Goal: Task Accomplishment & Management: Complete application form

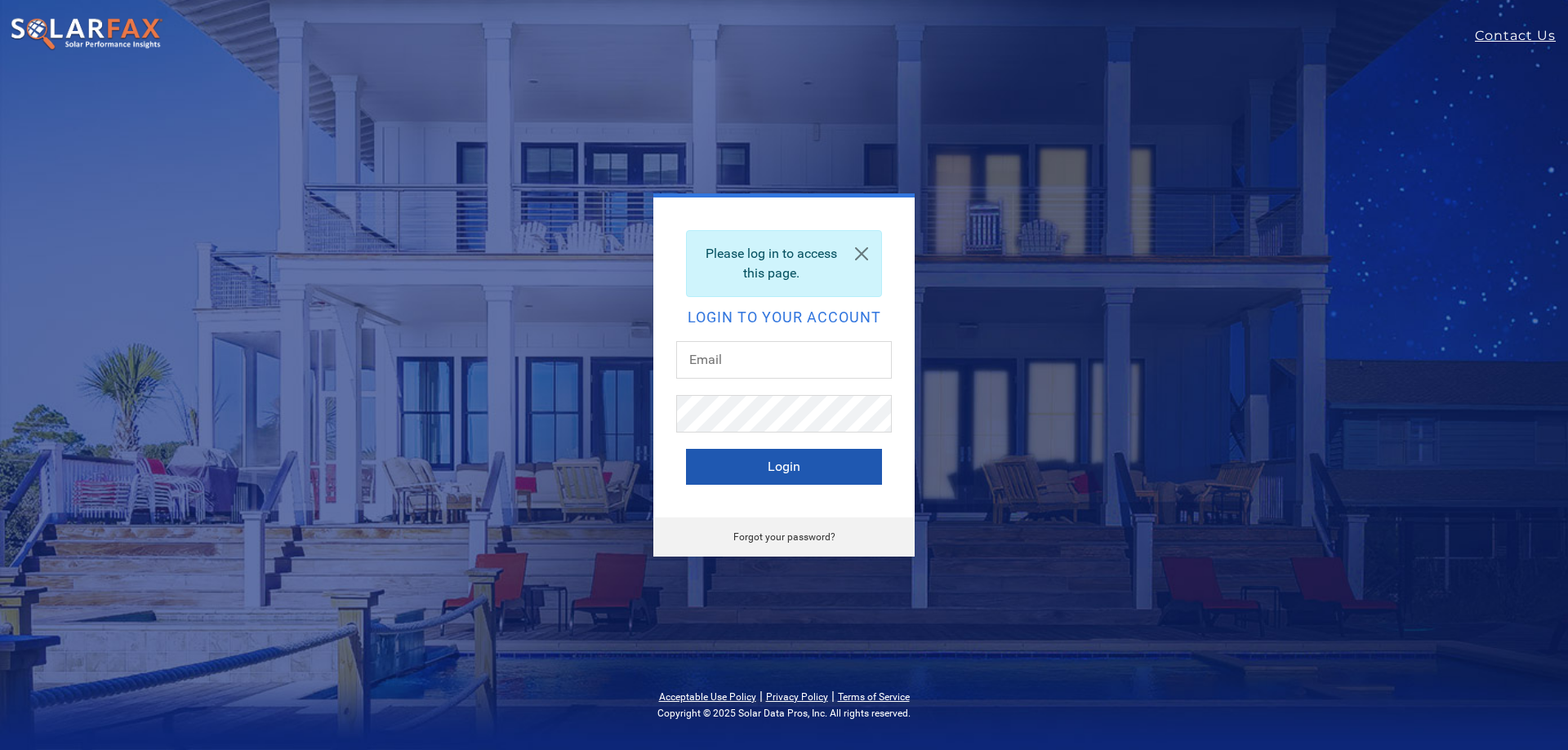
type input "[PERSON_NAME][EMAIL_ADDRESS][PERSON_NAME][DOMAIN_NAME]"
click at [821, 471] on button "Login" at bounding box center [784, 466] width 196 height 36
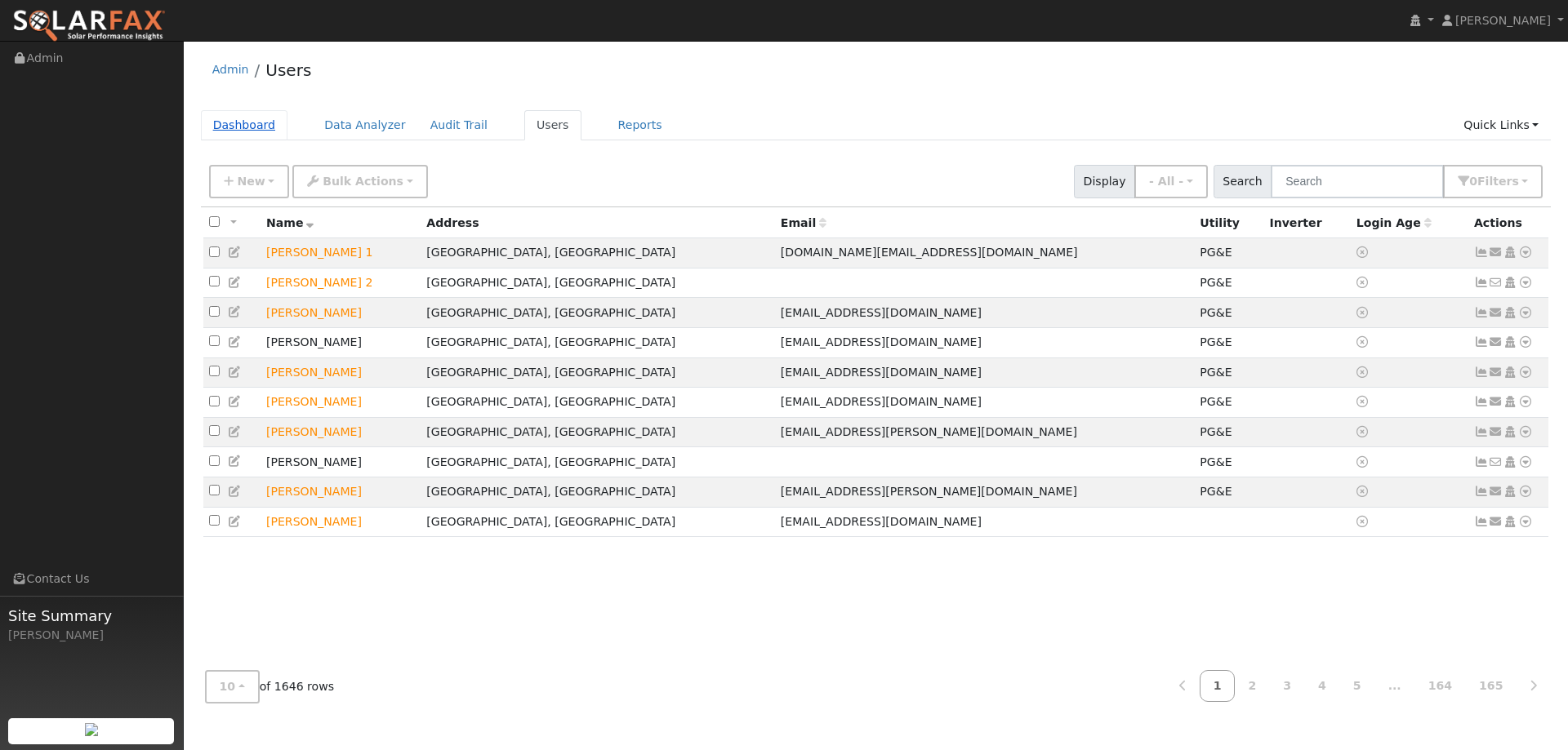
click at [250, 132] on link "Dashboard" at bounding box center [244, 126] width 87 height 30
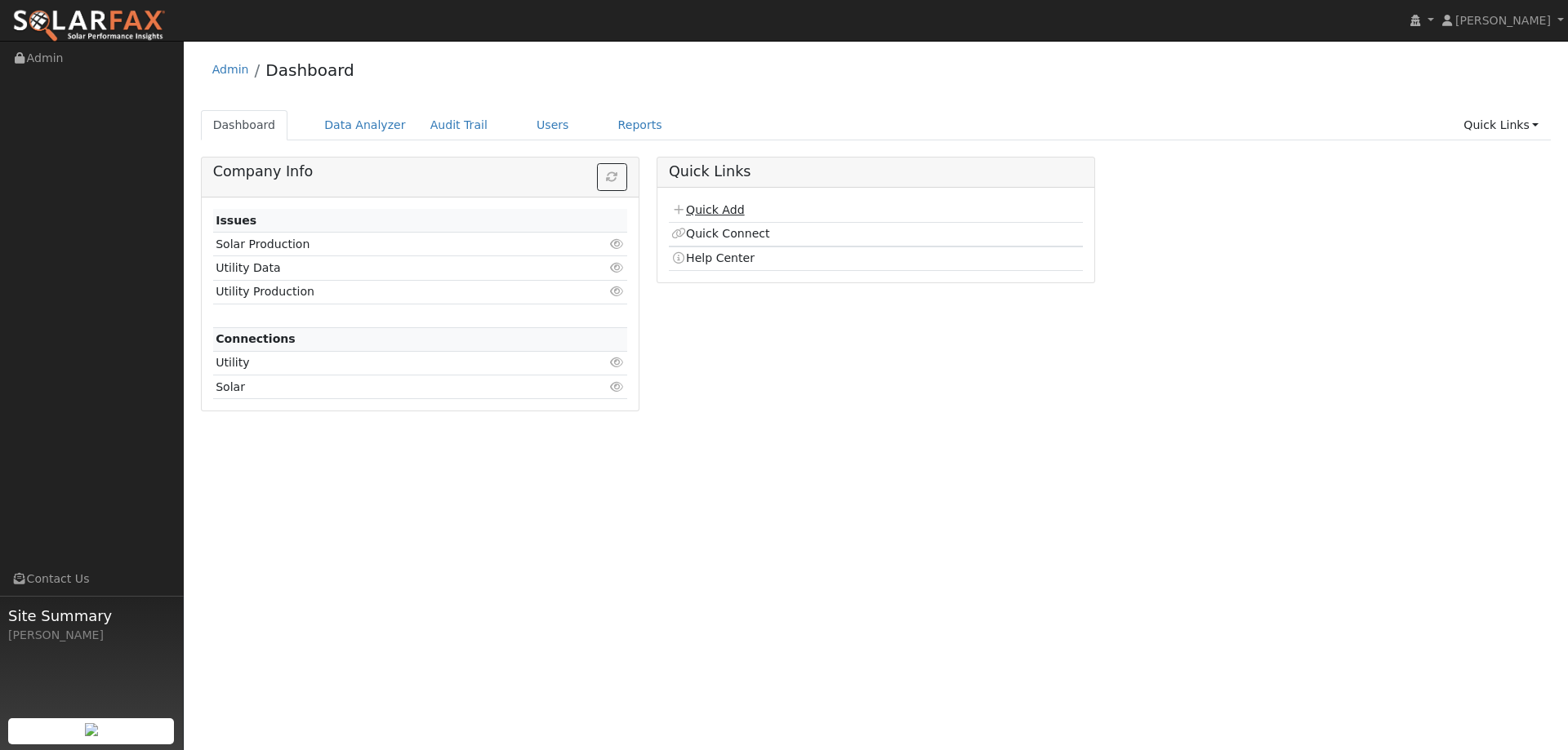
click at [719, 206] on link "Quick Add" at bounding box center [707, 209] width 73 height 13
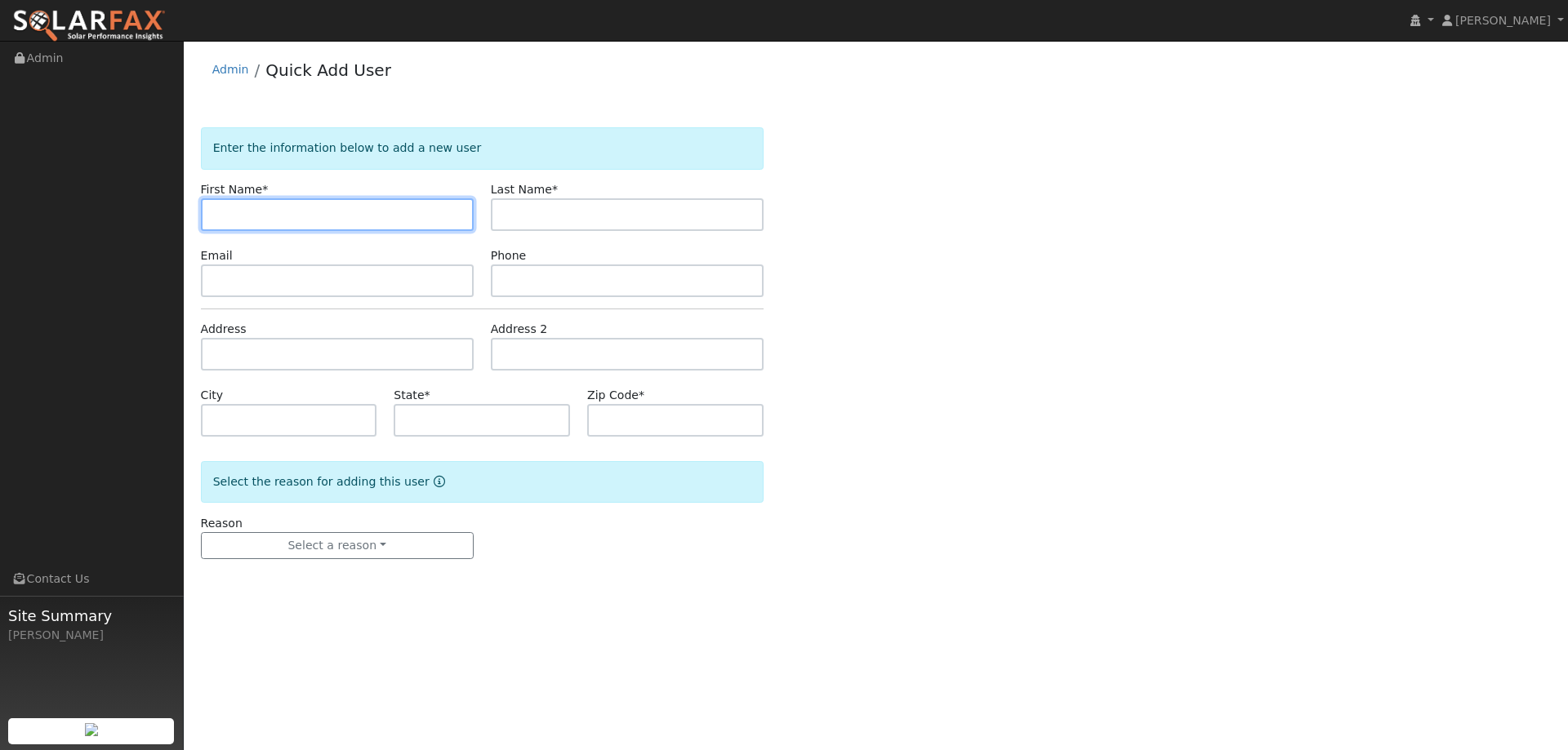
click at [231, 211] on input "text" at bounding box center [337, 214] width 273 height 32
paste input "Sok"
click at [220, 212] on input "Sok" at bounding box center [337, 214] width 273 height 32
type input "Sok"
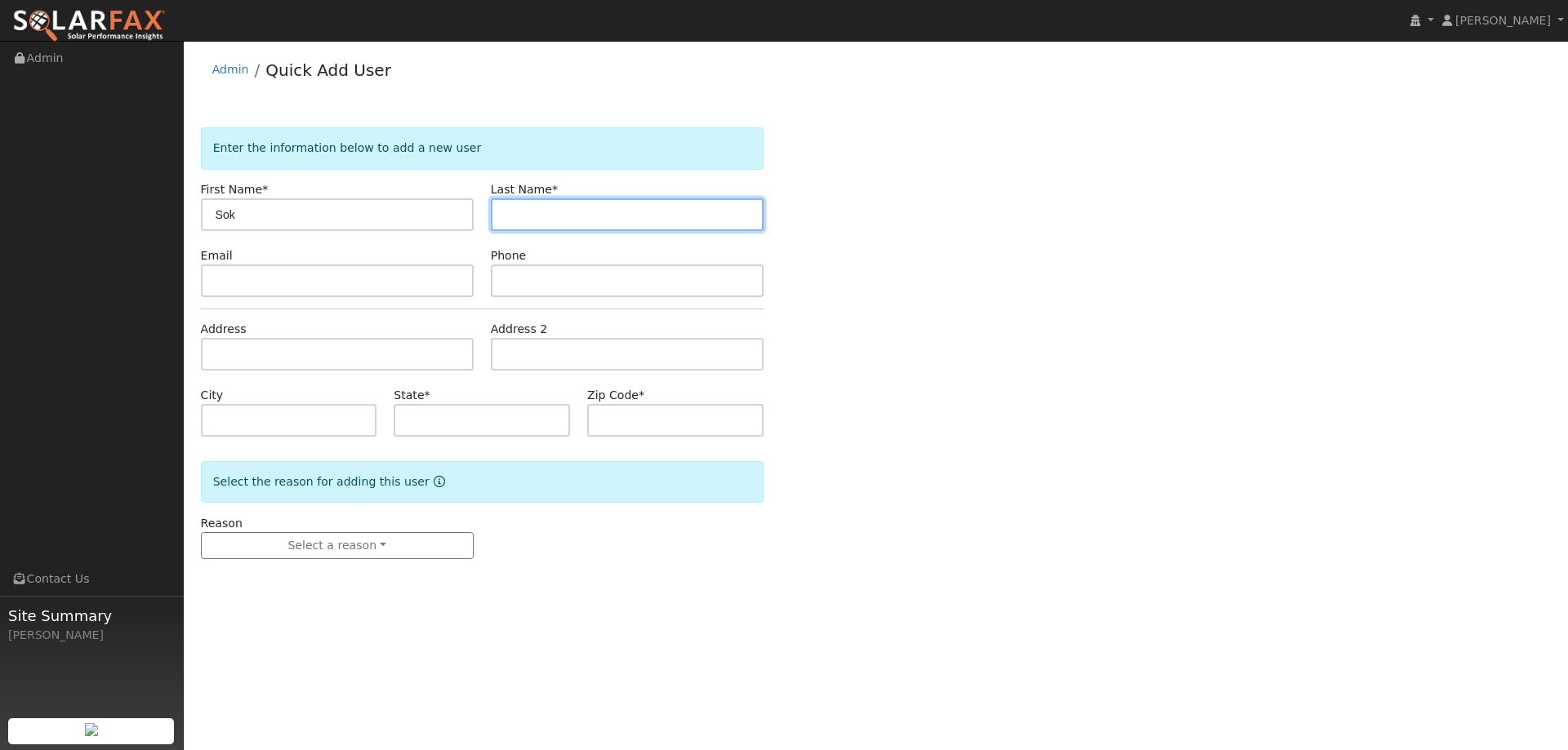
click at [544, 202] on input "text" at bounding box center [627, 214] width 273 height 32
click at [540, 212] on input "text" at bounding box center [627, 214] width 273 height 32
paste input "Geesling"
click at [507, 221] on input "Geesling" at bounding box center [627, 214] width 273 height 32
type input "Geesling"
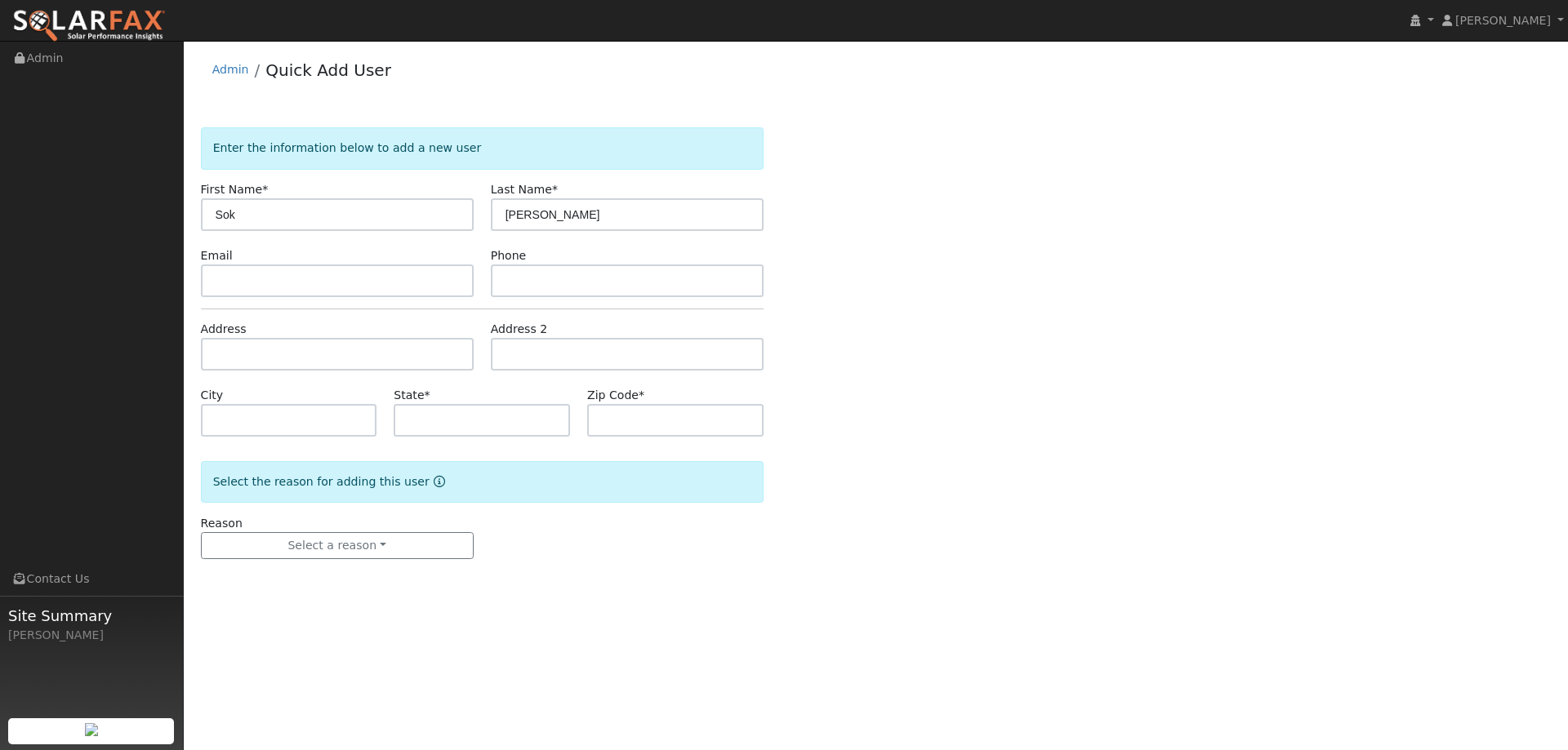
click at [323, 304] on form "Enter the information below to add a new user First Name * Sok Last Name * Gees…" at bounding box center [482, 359] width 563 height 465
click at [314, 286] on input "text" at bounding box center [337, 280] width 273 height 32
click at [509, 280] on input "text" at bounding box center [627, 280] width 273 height 32
paste input "(707) 334-7784"
click at [505, 282] on input "(707) 334-7784" at bounding box center [627, 280] width 273 height 32
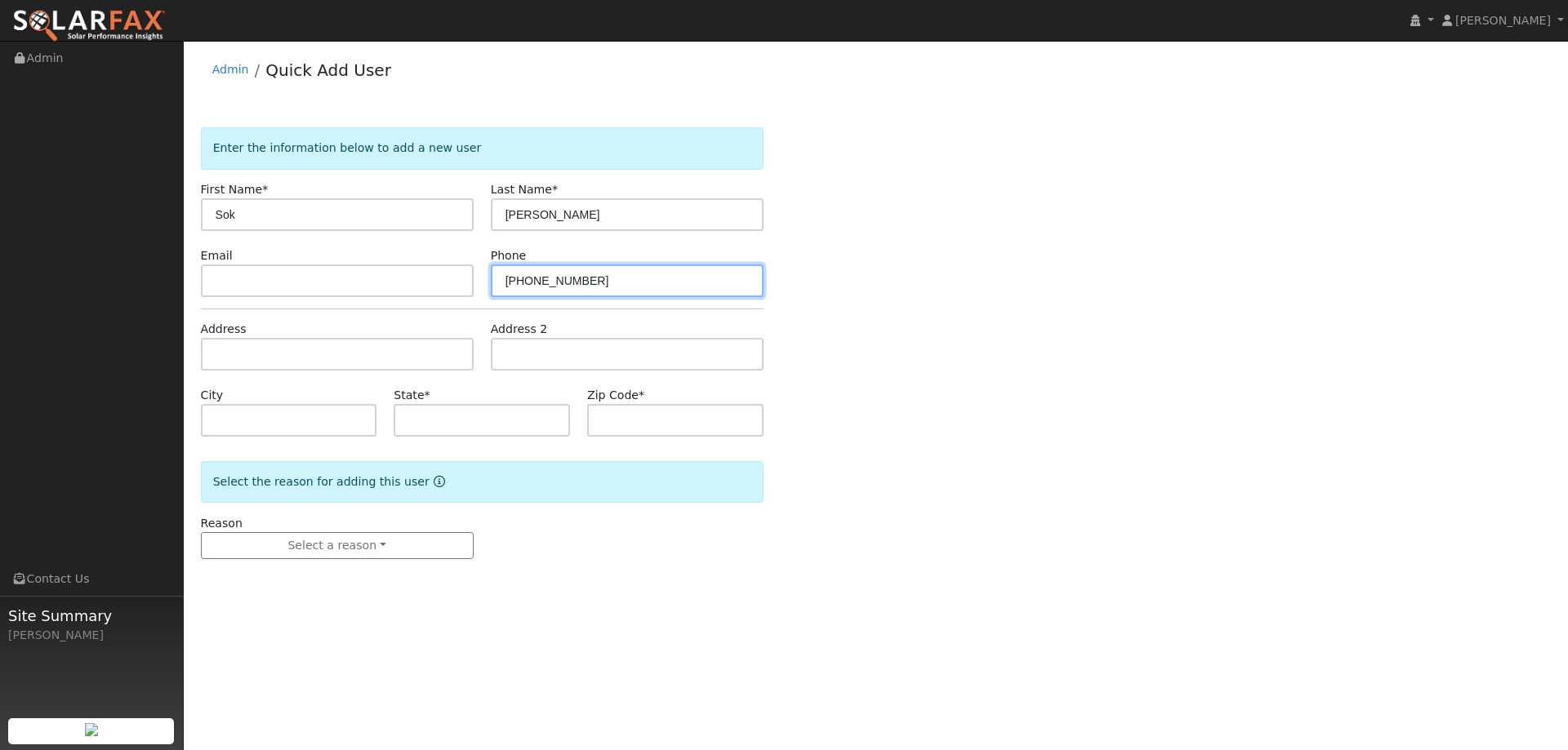
type input "(707) 334-7784"
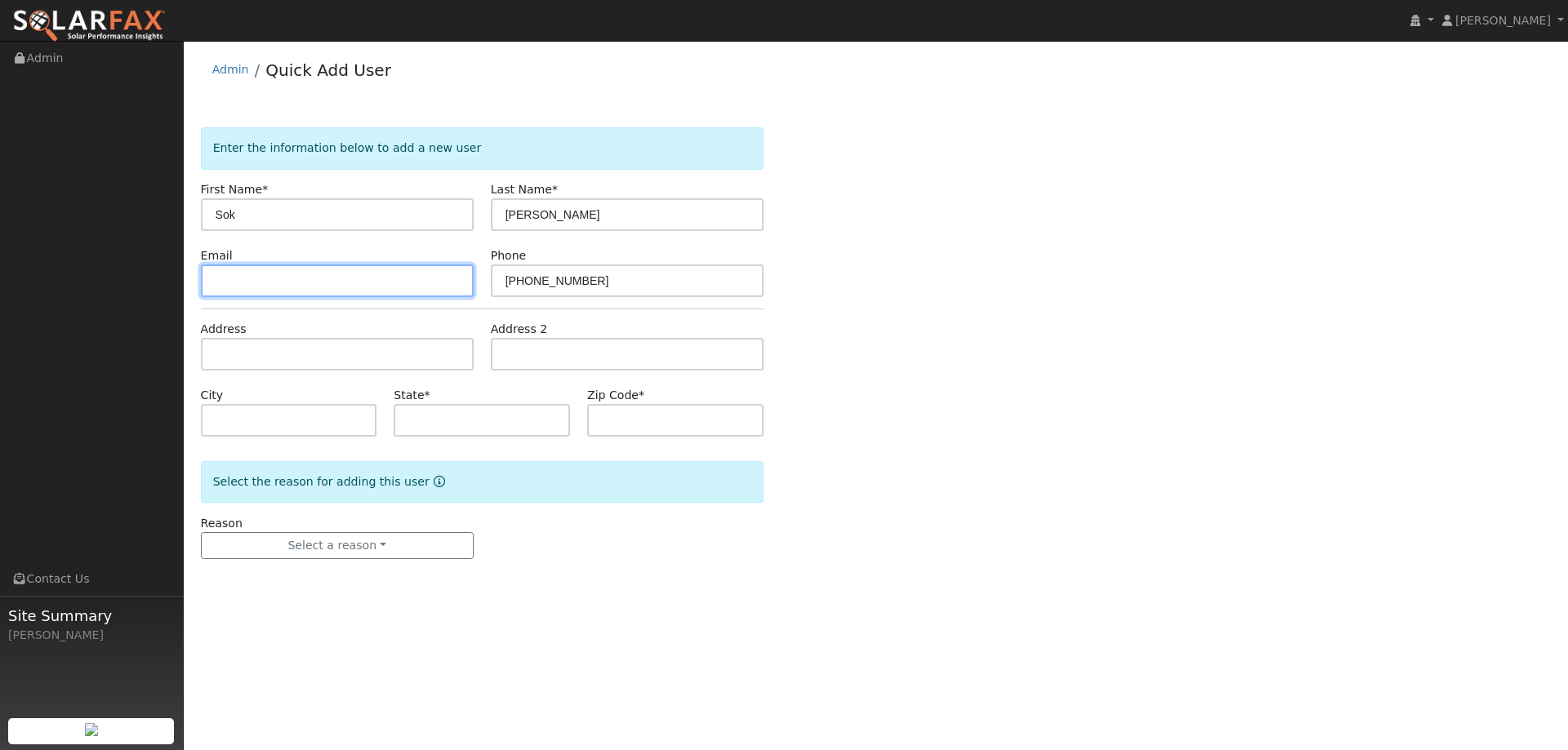
click at [275, 274] on input "text" at bounding box center [337, 280] width 273 height 32
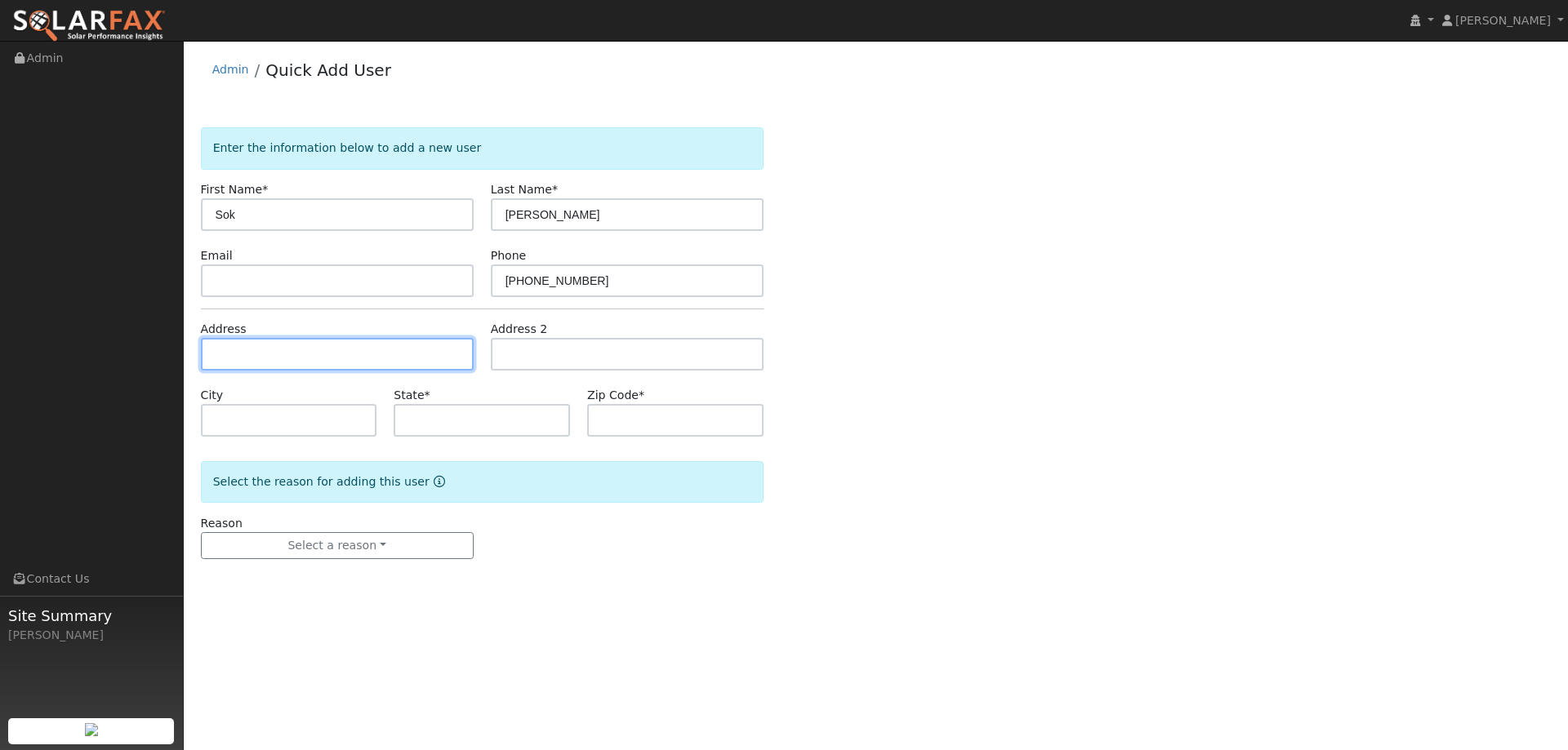
click at [241, 356] on input "text" at bounding box center [337, 354] width 273 height 32
paste input "672 Sparrowhawk Drive"
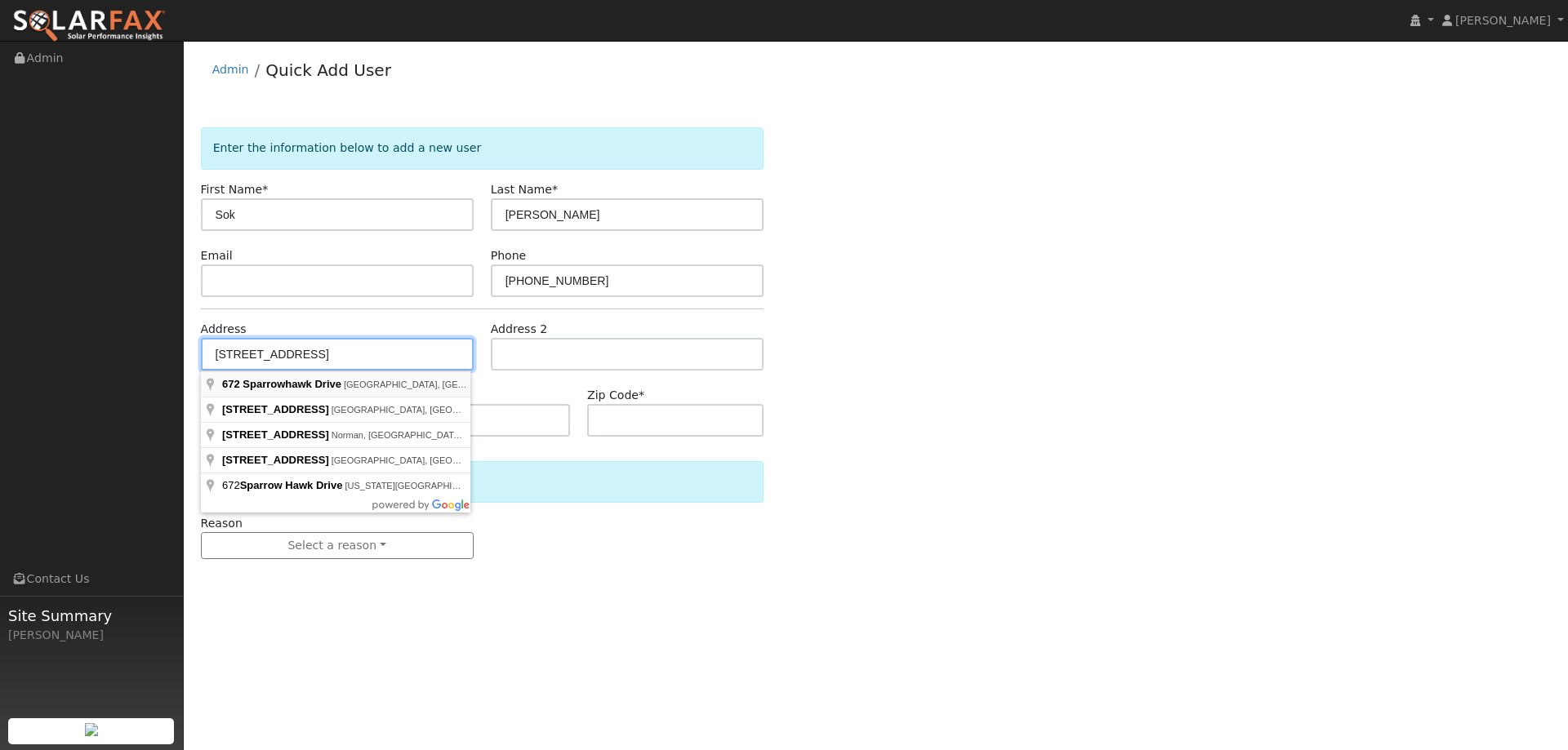
type input "672 Sparrowhawk Drive"
type input "Vacaville"
type input "CA"
type input "95687"
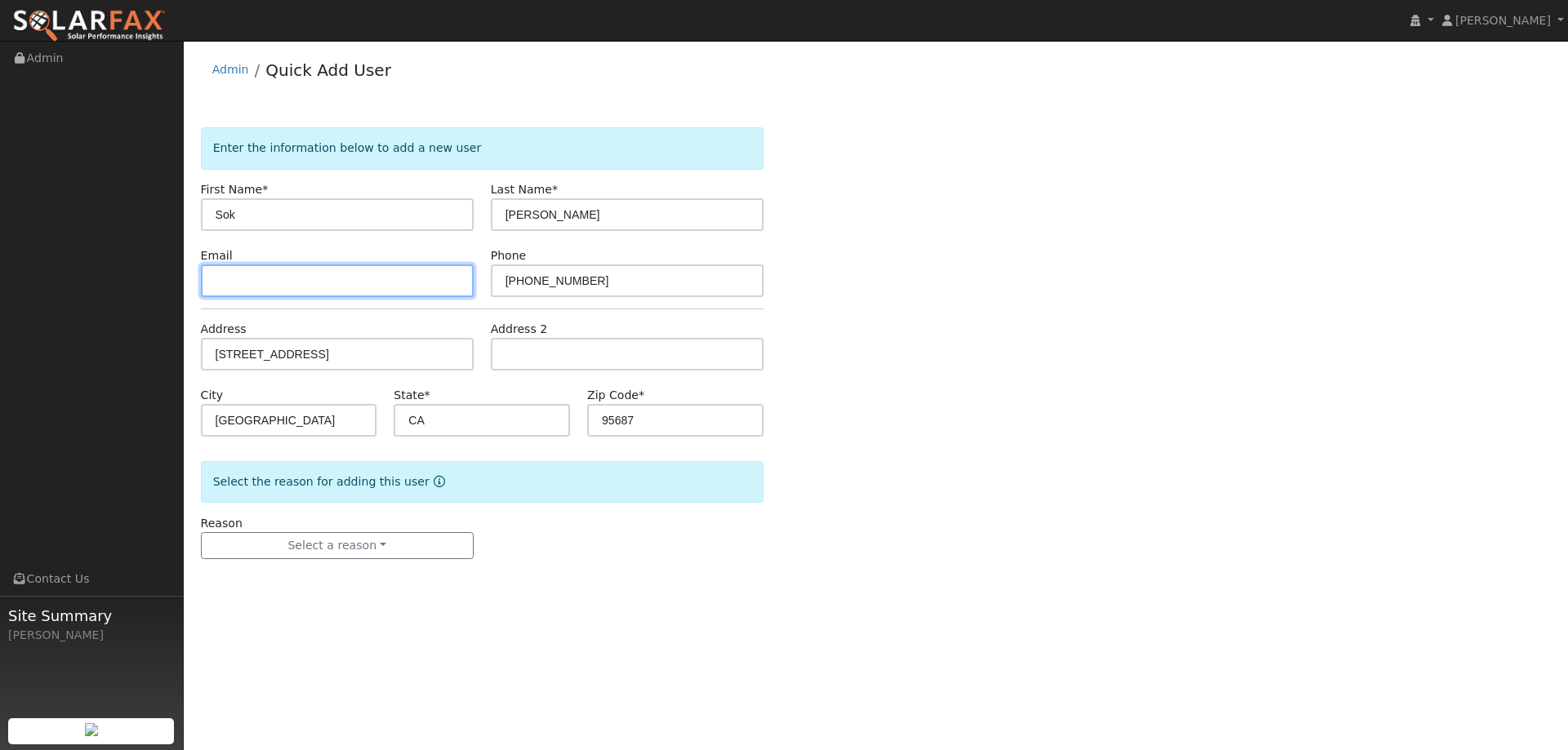
click at [287, 281] on input "text" at bounding box center [337, 280] width 273 height 32
click at [254, 280] on input "text" at bounding box center [337, 280] width 273 height 32
paste input "pazpink@att.net"
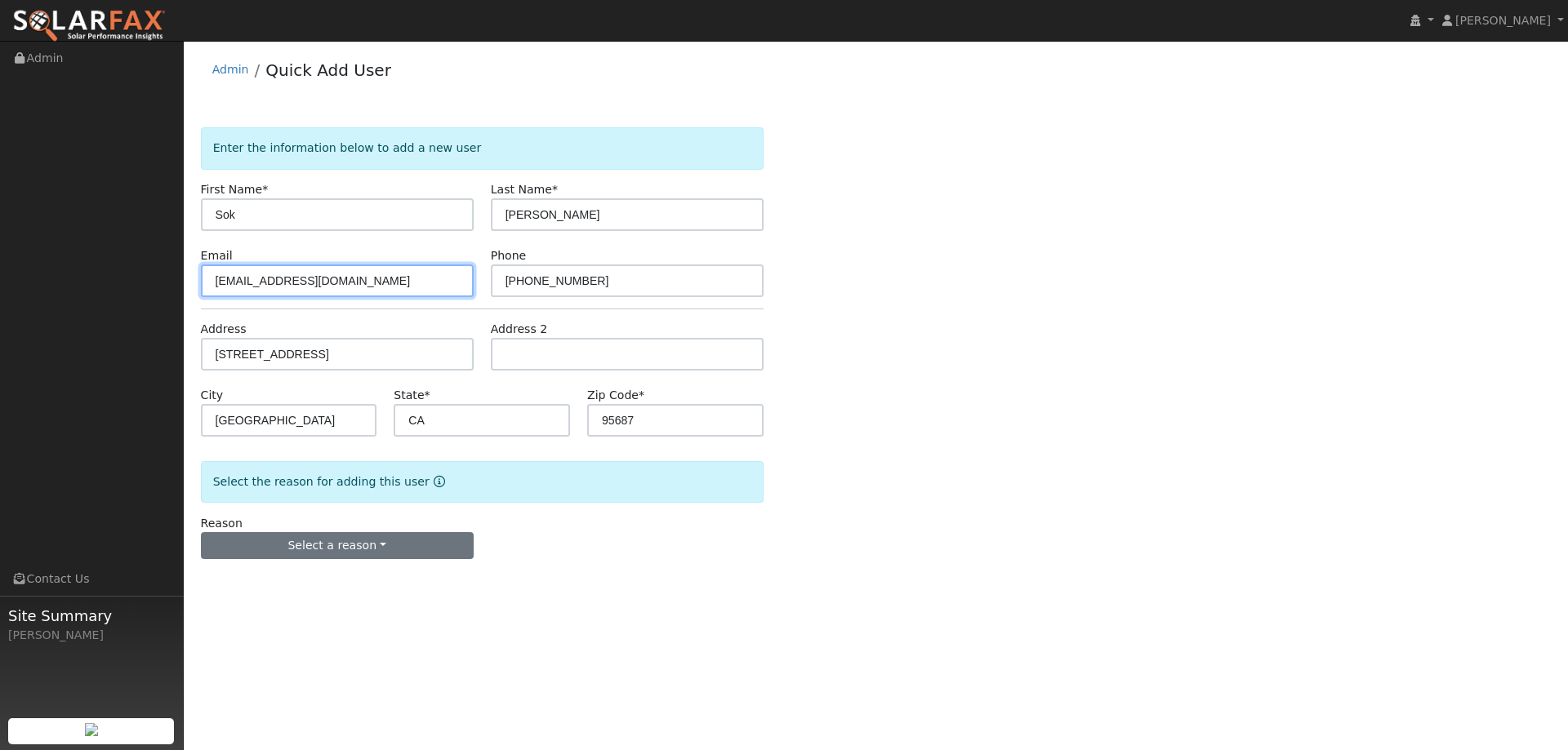
type input "pazpink@att.net"
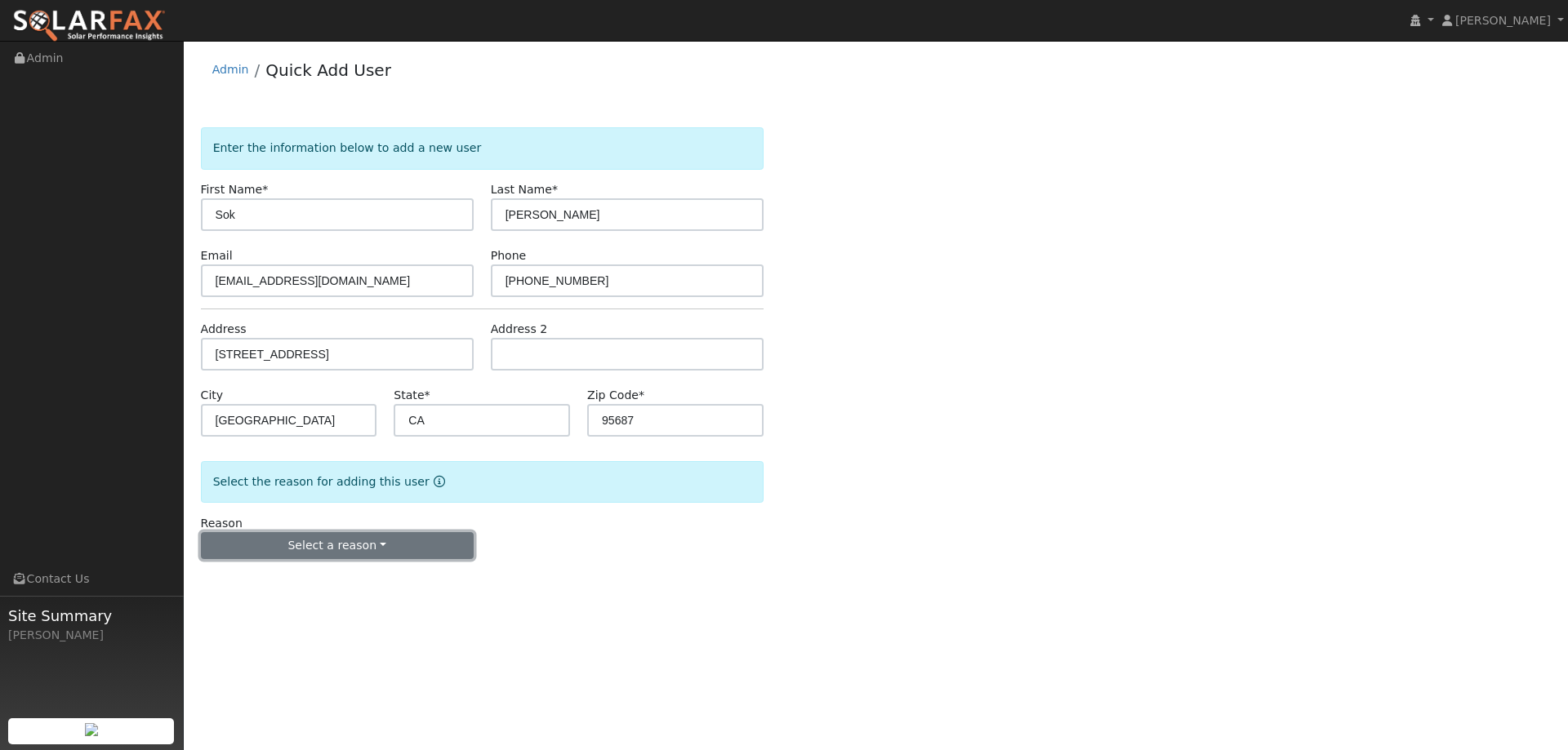
click at [412, 544] on button "Select a reason" at bounding box center [337, 546] width 273 height 28
click at [310, 583] on link "New lead" at bounding box center [292, 580] width 180 height 23
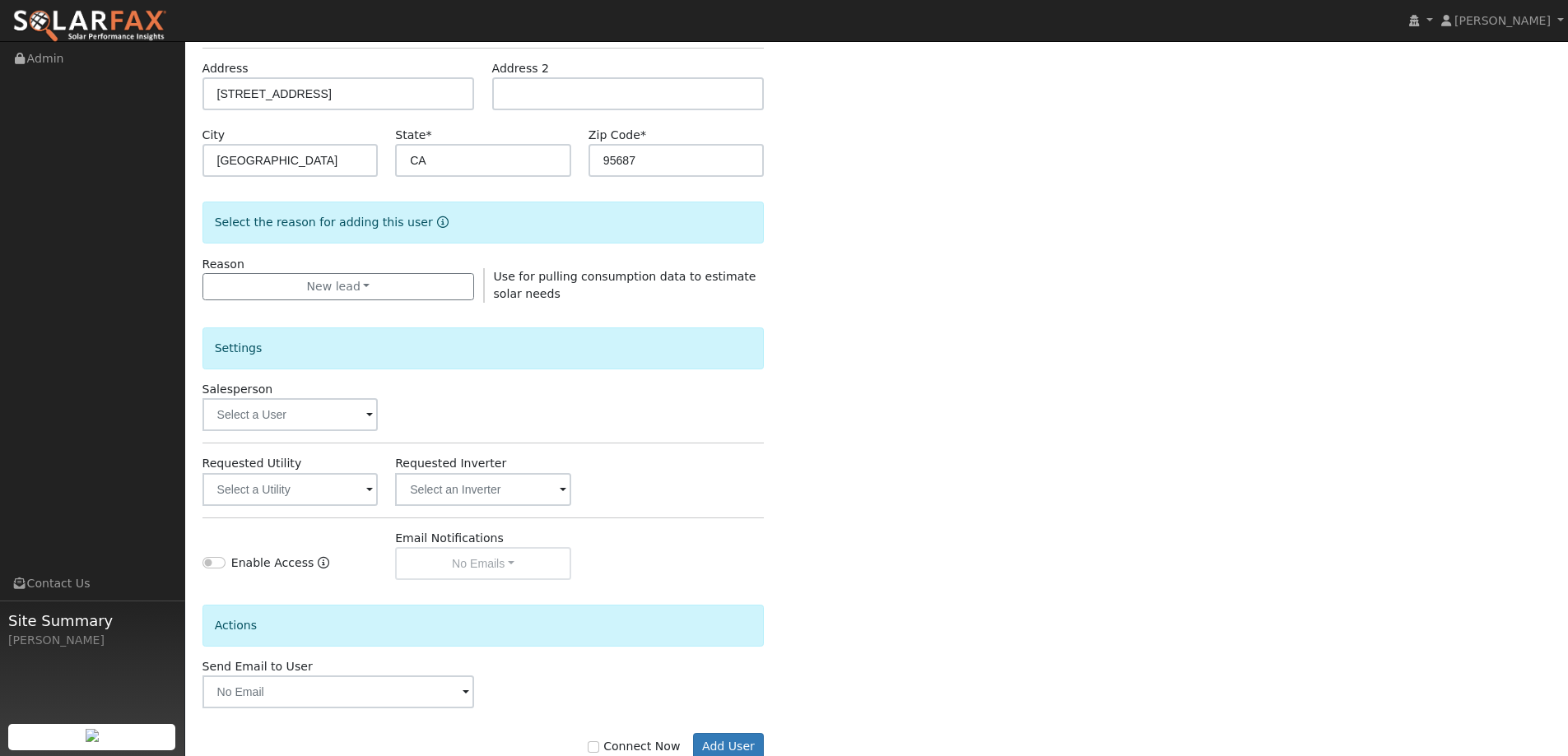
scroll to position [310, 0]
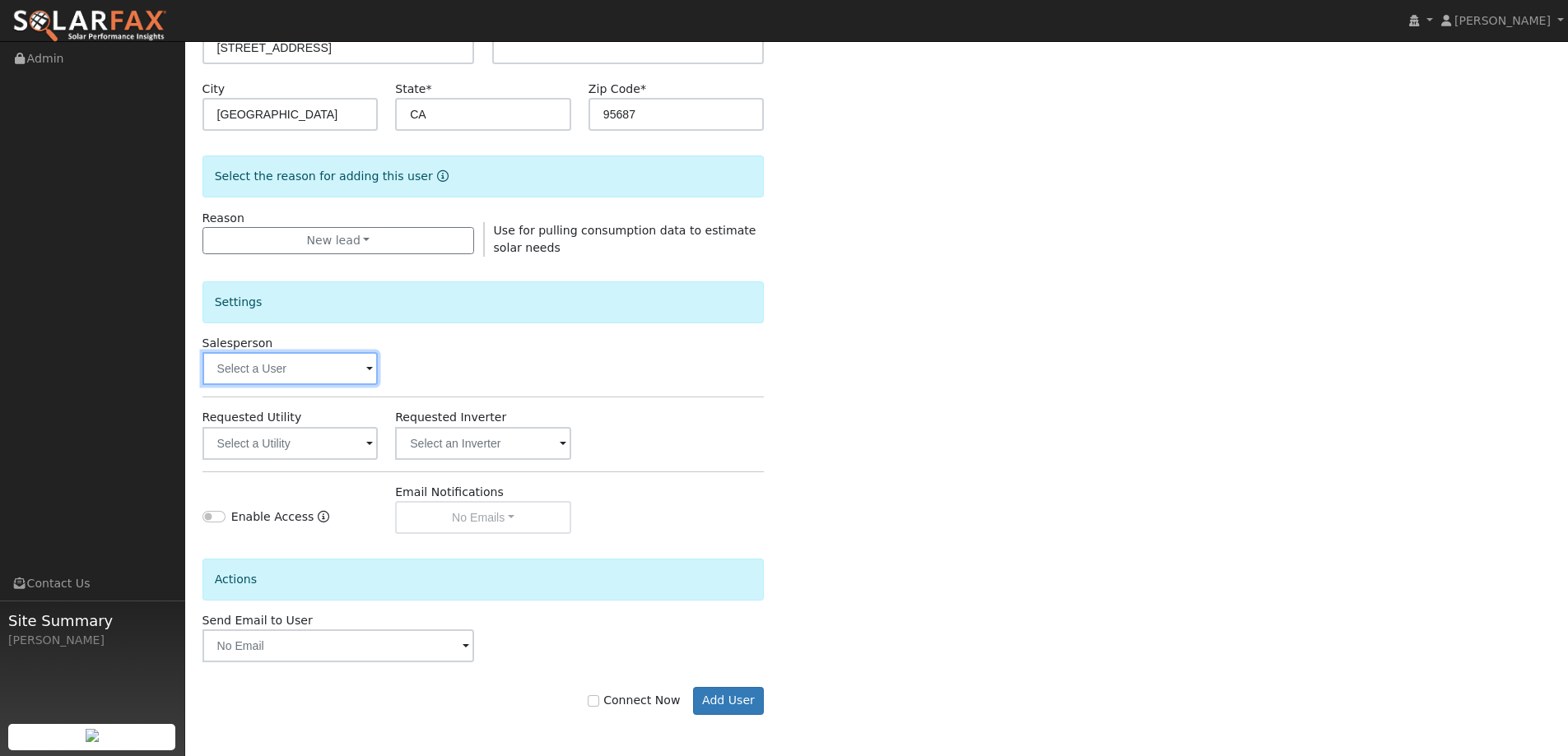
click at [318, 368] on input "text" at bounding box center [290, 368] width 176 height 33
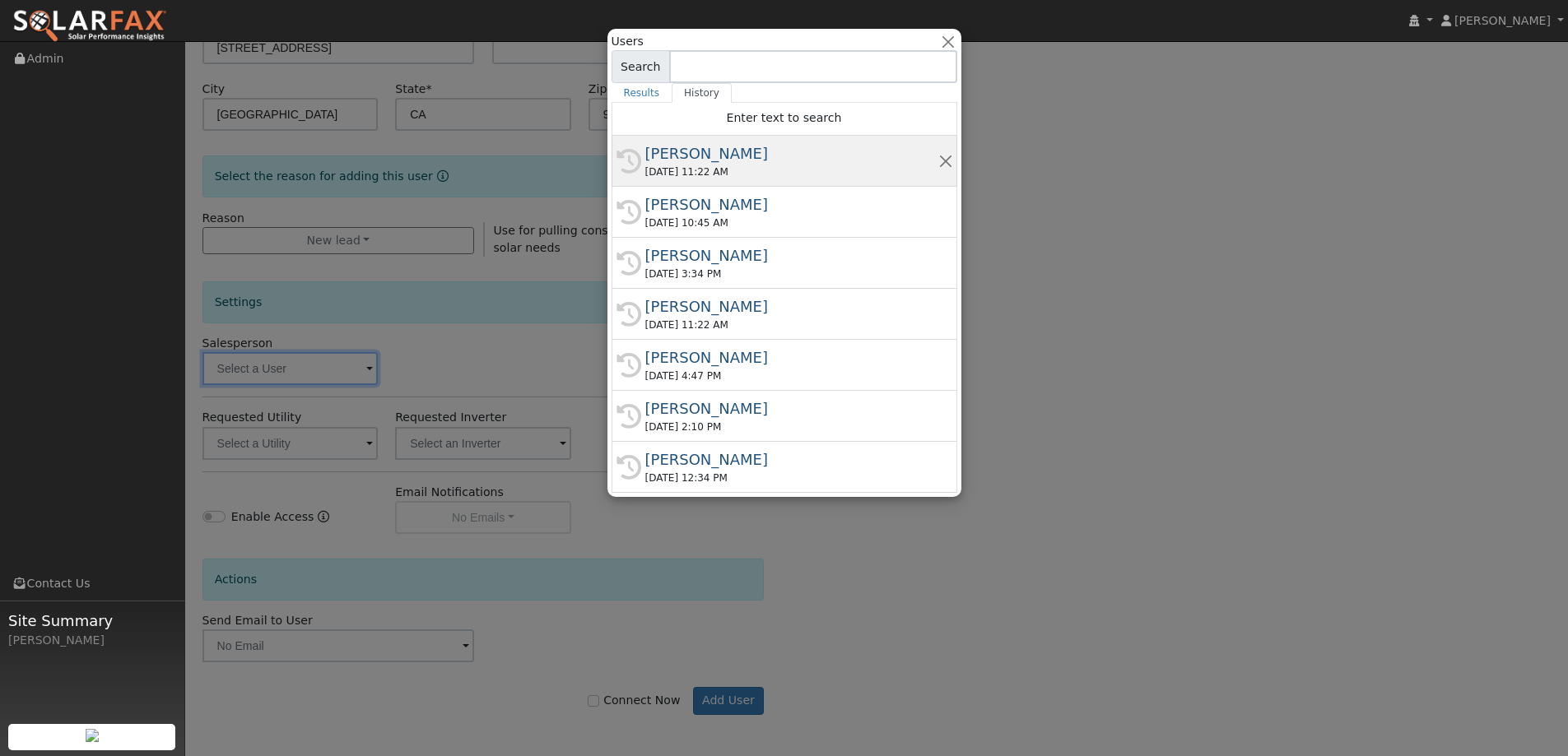
click at [875, 170] on div "09/08/2025 11:22 AM" at bounding box center [792, 172] width 293 height 15
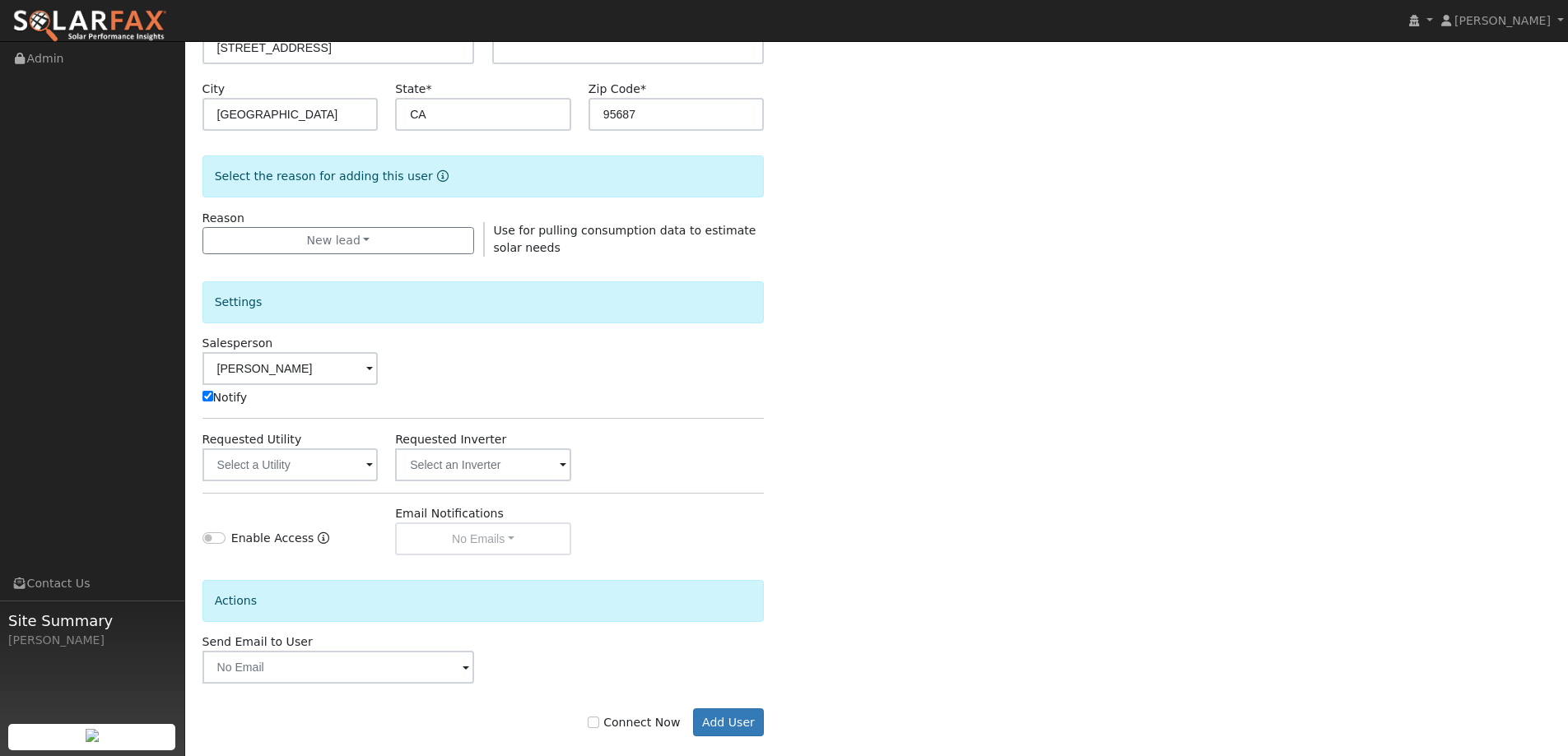
type input "Adam Hedemark"
click at [300, 474] on input "text" at bounding box center [290, 465] width 176 height 33
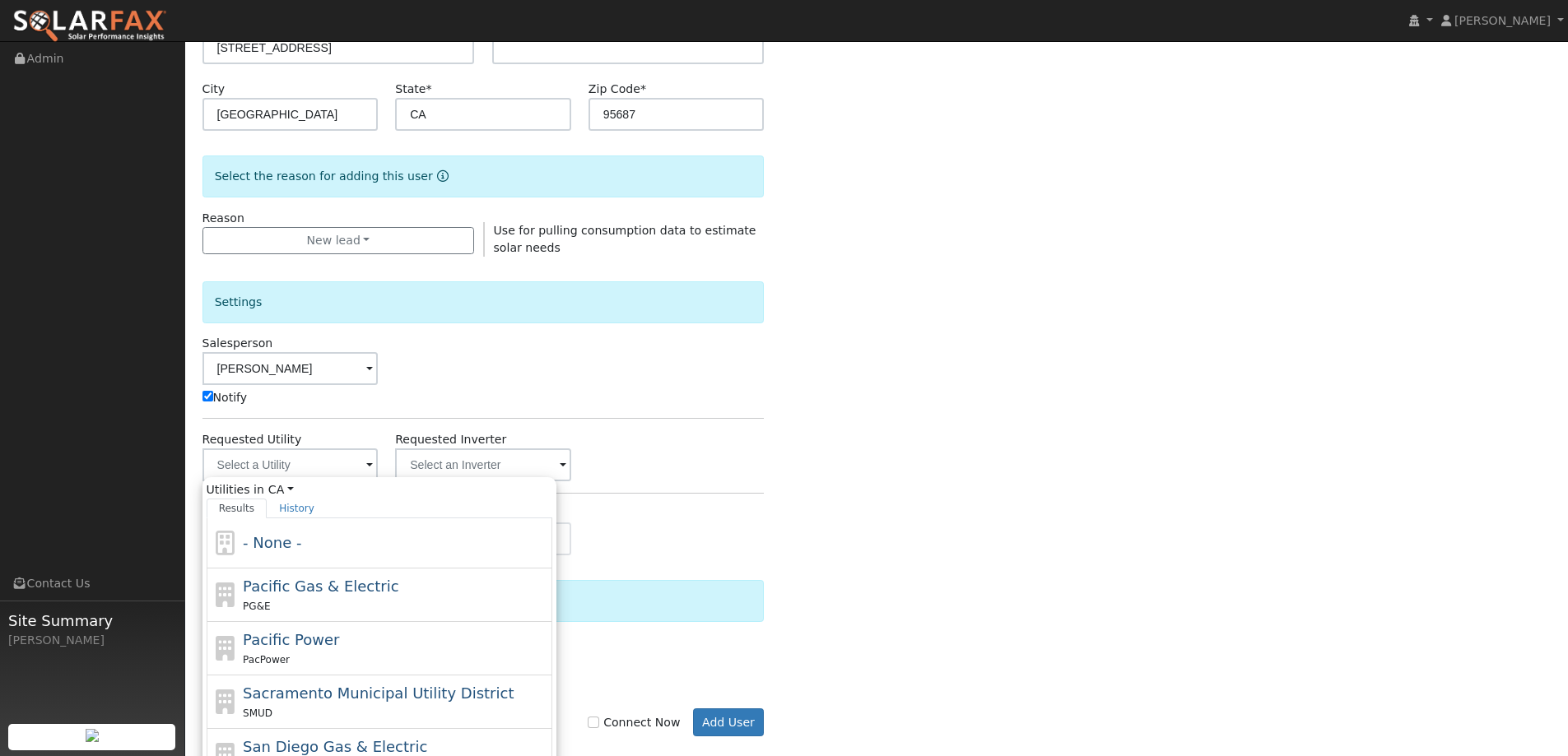
click at [401, 577] on div "Pacific Gas & Electric PG&E" at bounding box center [379, 595] width 345 height 53
type input "Pacific Gas & Electric"
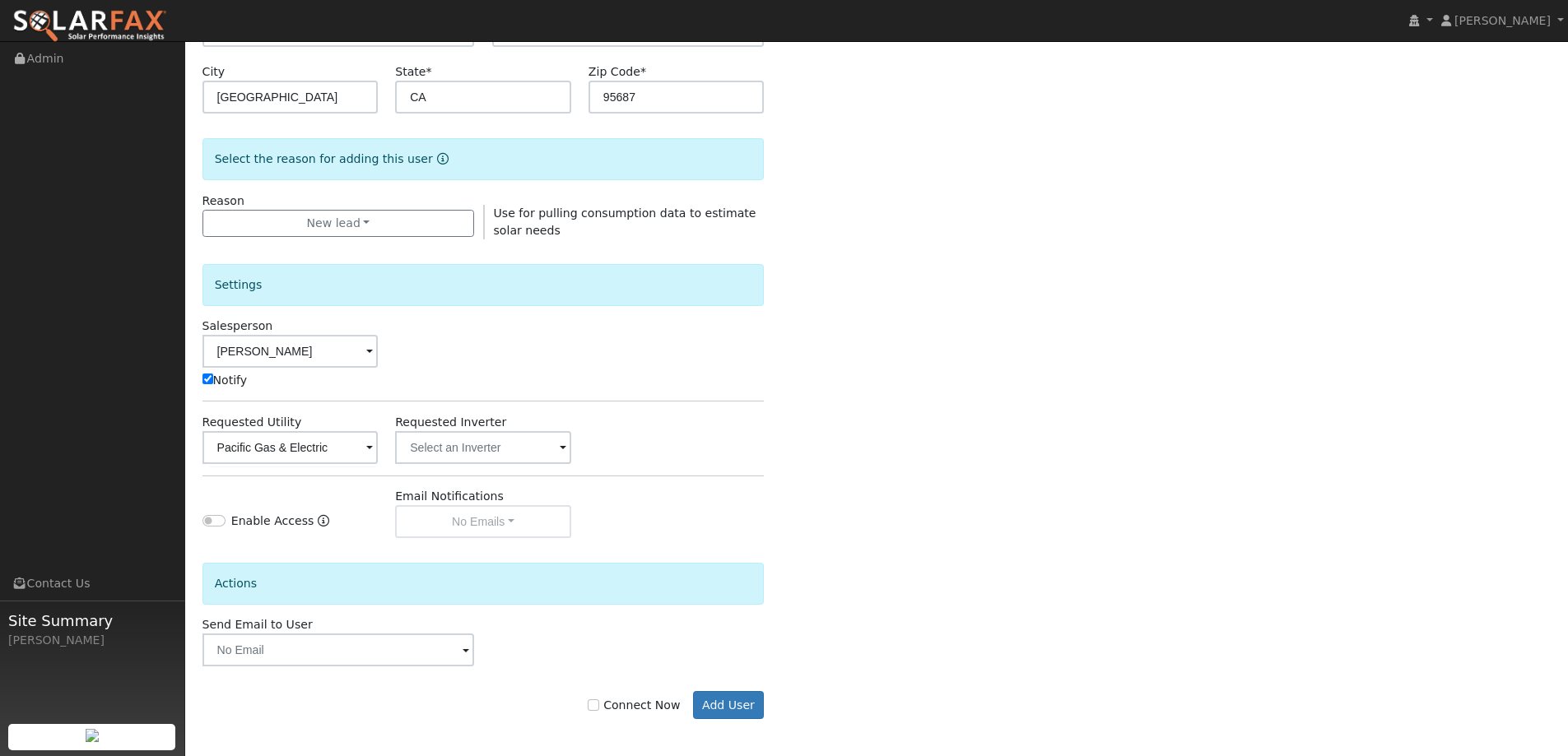
scroll to position [331, 0]
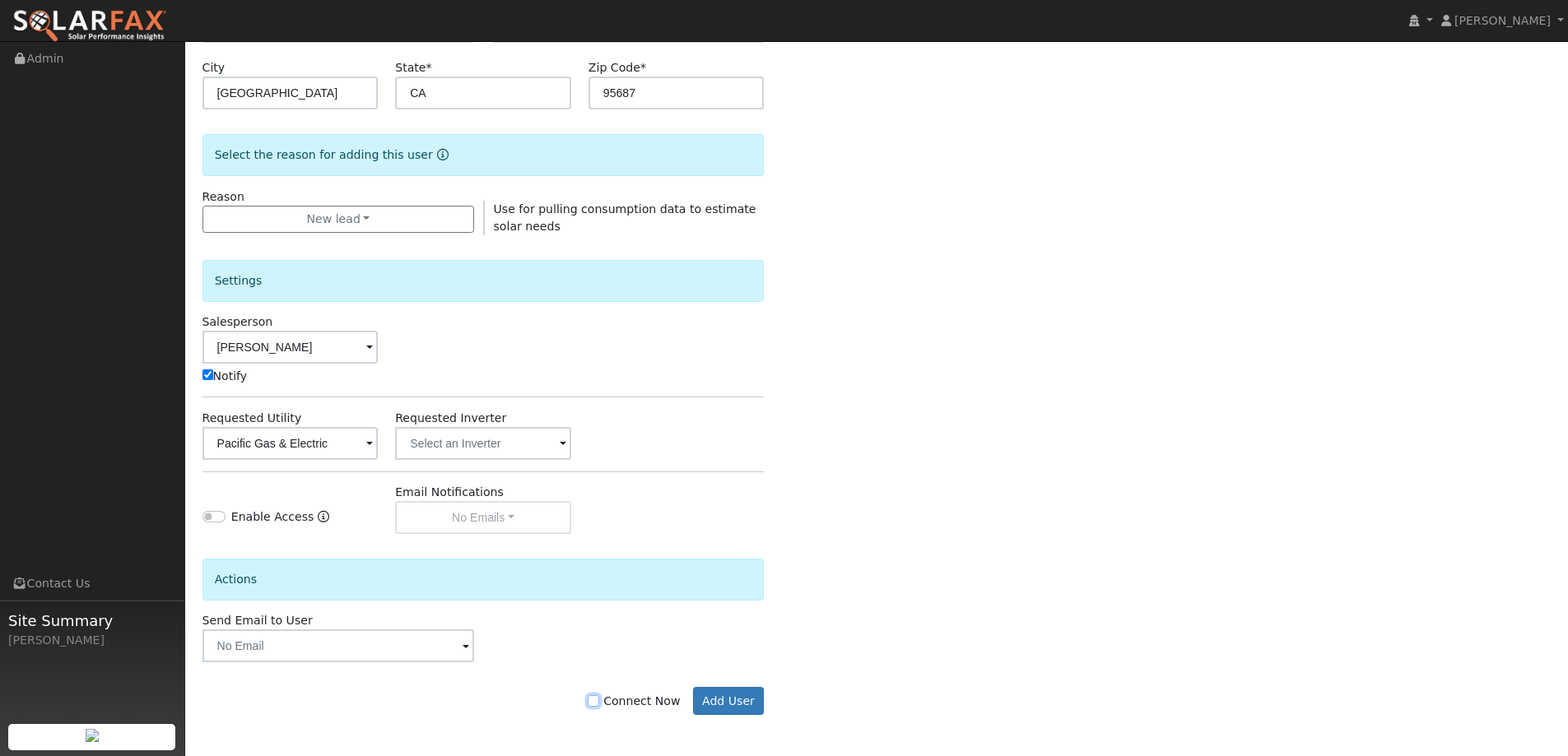
click at [599, 697] on input "Connect Now" at bounding box center [593, 701] width 12 height 12
checkbox input "true"
click at [722, 698] on button "Add User" at bounding box center [729, 701] width 72 height 28
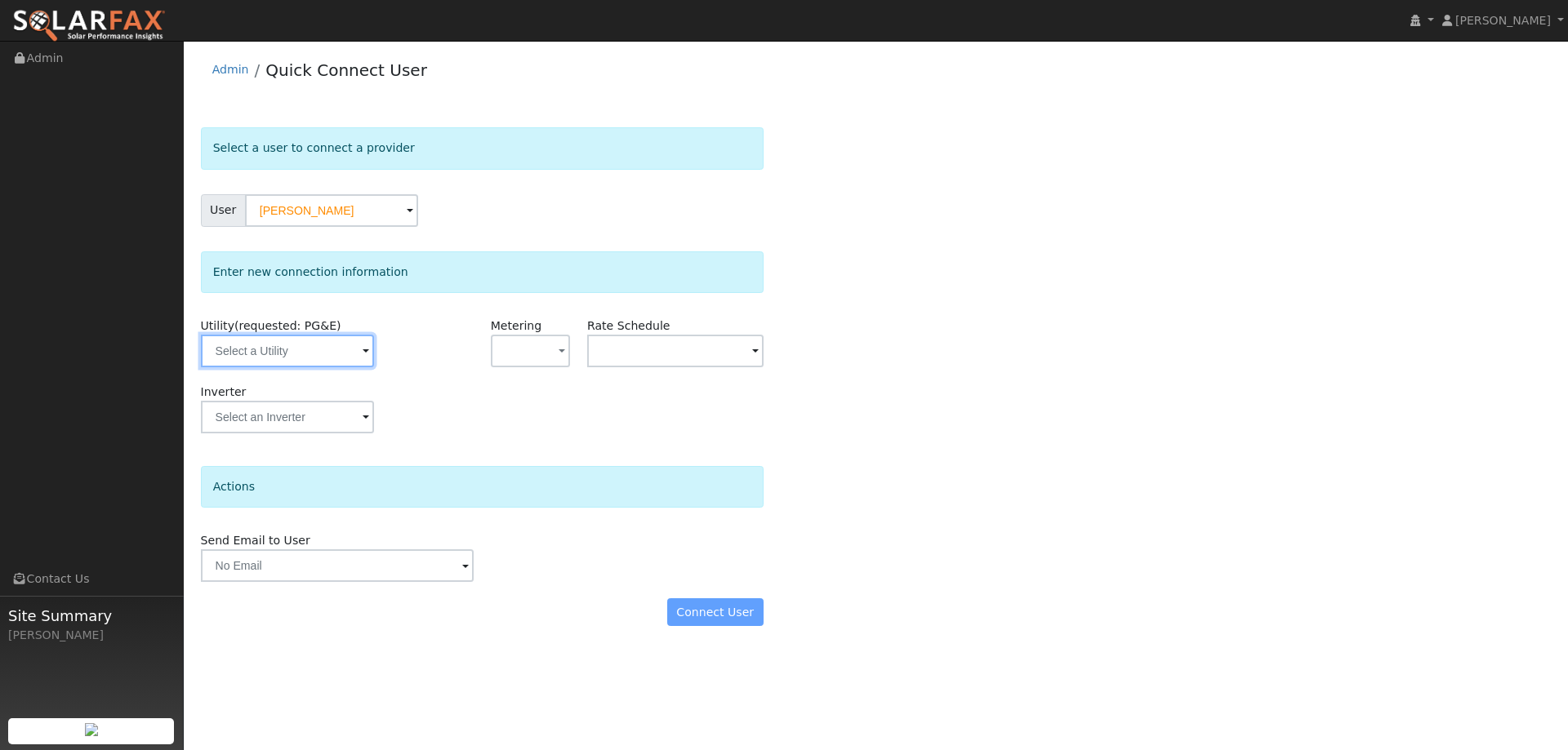
click at [309, 349] on input "text" at bounding box center [287, 350] width 173 height 32
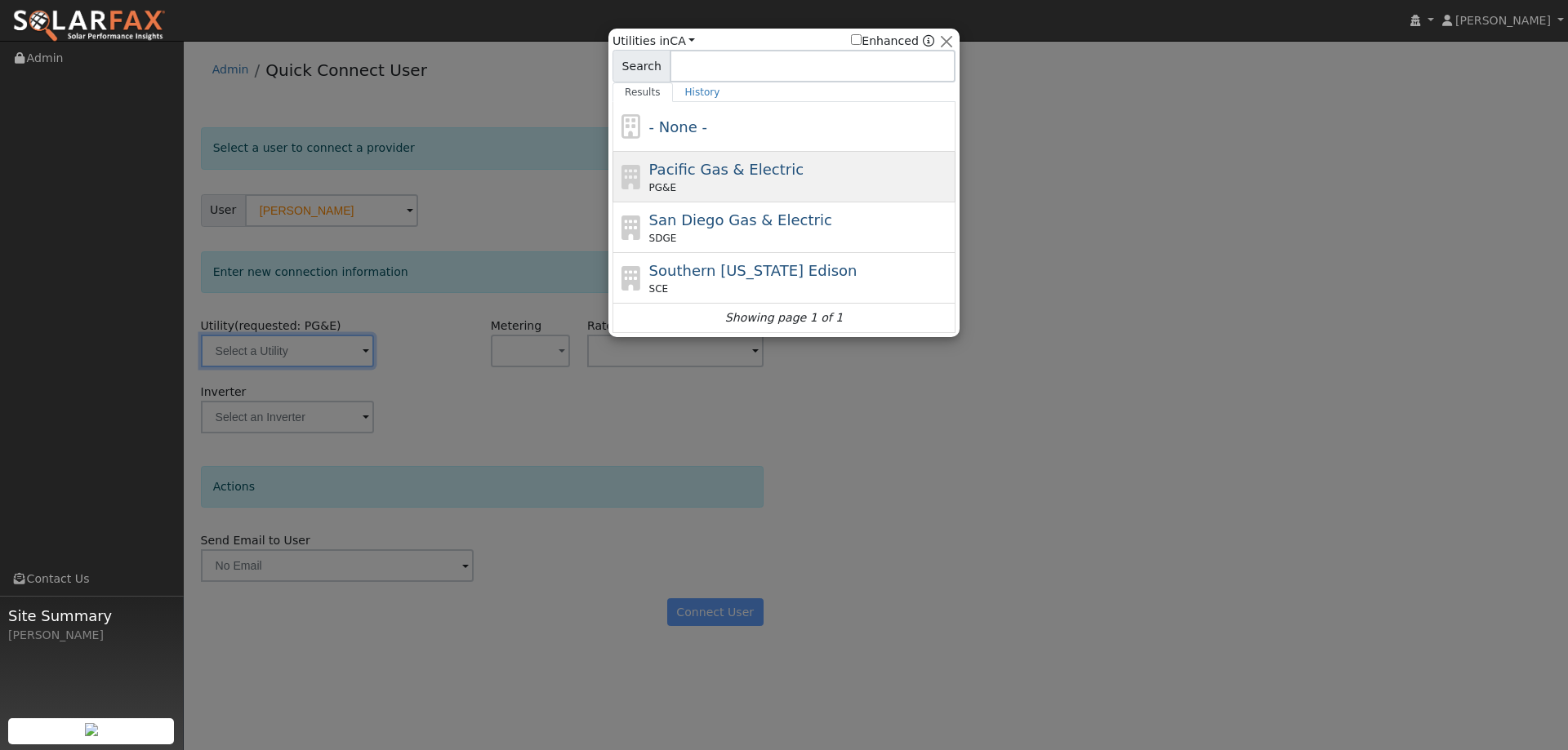
click at [714, 164] on span "Pacific Gas & Electric" at bounding box center [726, 169] width 155 height 18
type input "PG&E"
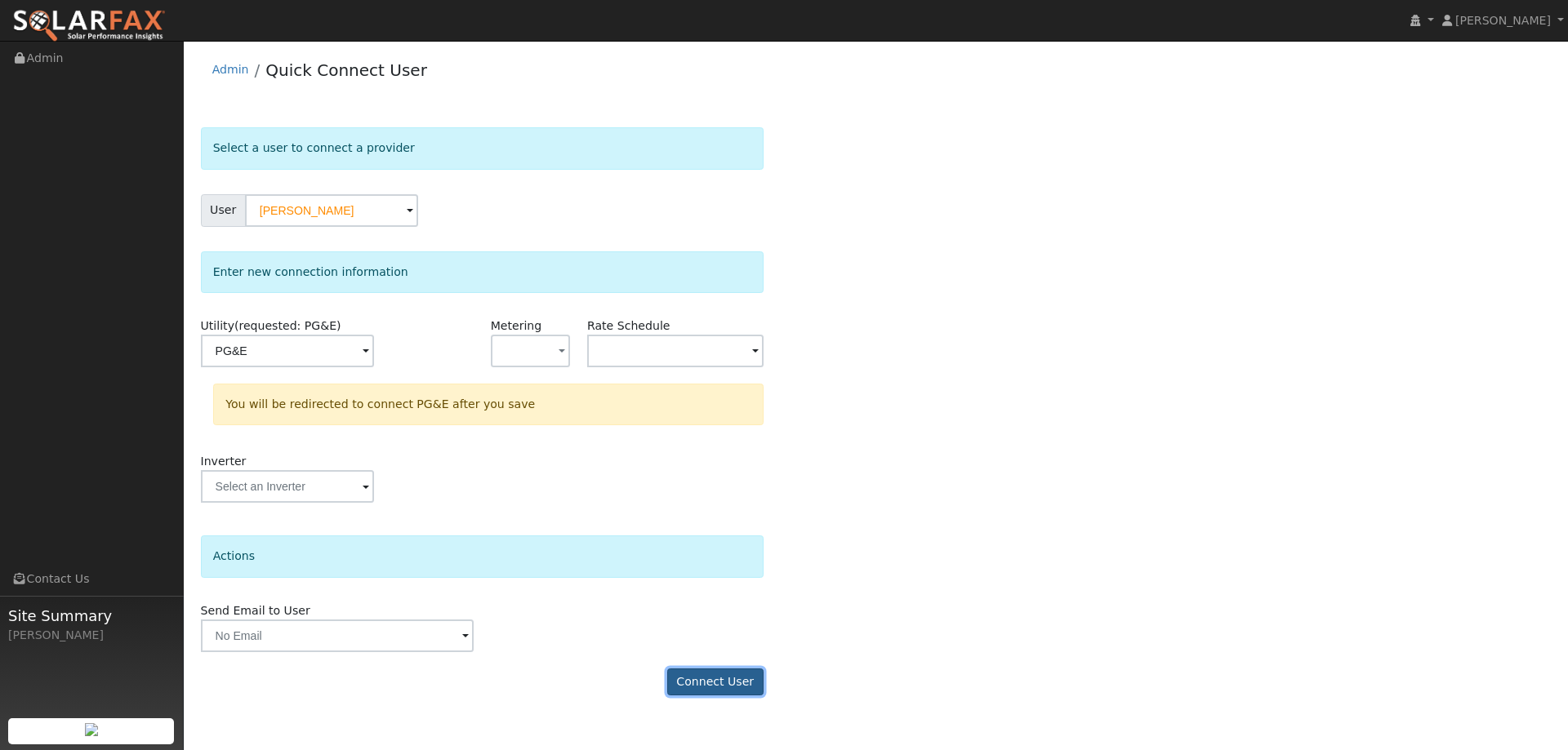
click at [710, 694] on button "Connect User" at bounding box center [716, 682] width 97 height 28
